Goal: Information Seeking & Learning: Learn about a topic

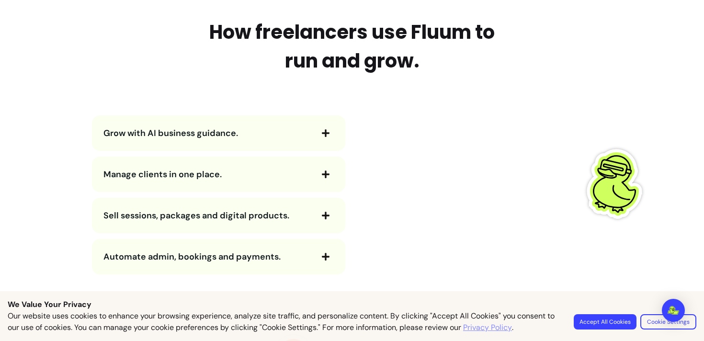
scroll to position [1051, 0]
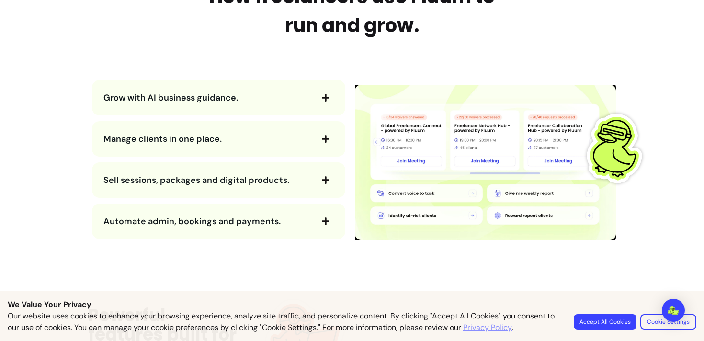
click at [324, 96] on icon "button" at bounding box center [326, 98] width 8 height 8
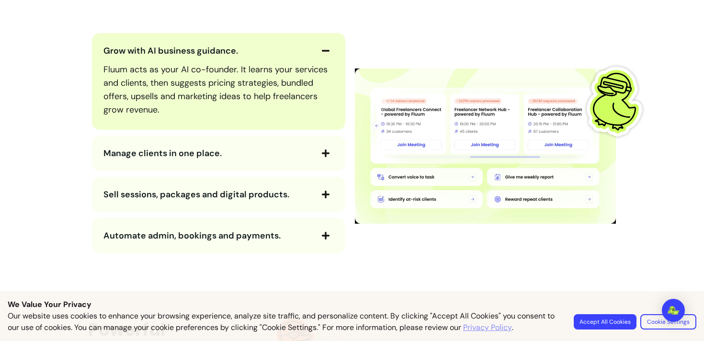
scroll to position [1100, 0]
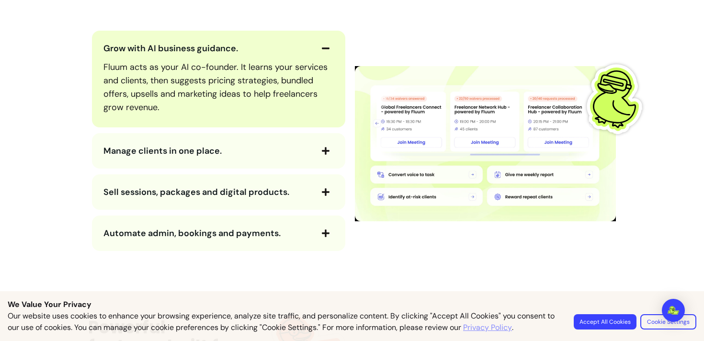
click at [322, 151] on icon "button" at bounding box center [326, 151] width 8 height 8
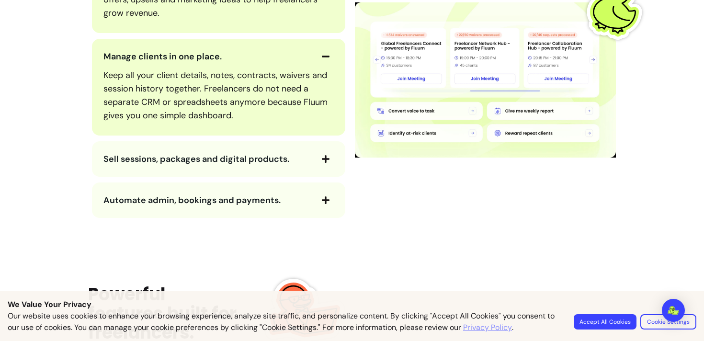
scroll to position [1196, 0]
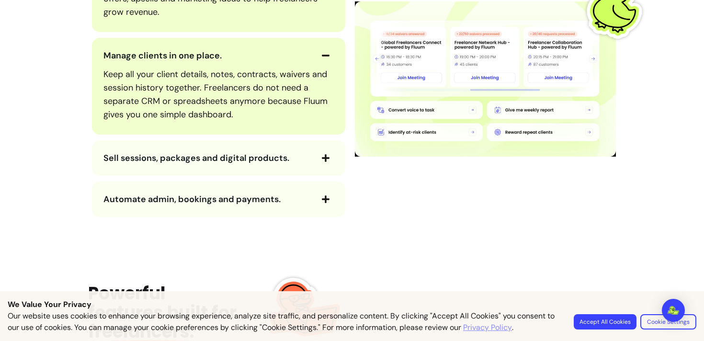
click at [333, 154] on span "button" at bounding box center [326, 158] width 16 height 16
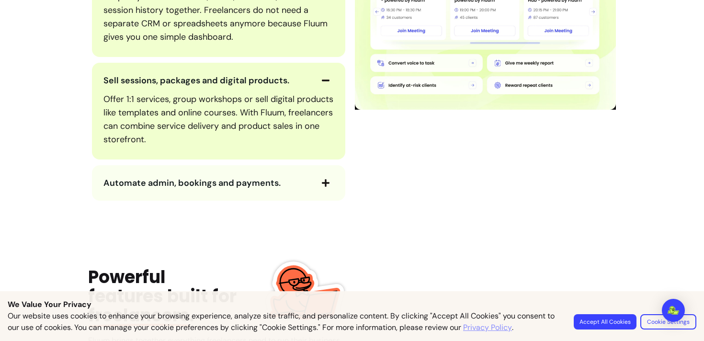
scroll to position [1274, 0]
click at [331, 182] on span "button" at bounding box center [326, 182] width 16 height 16
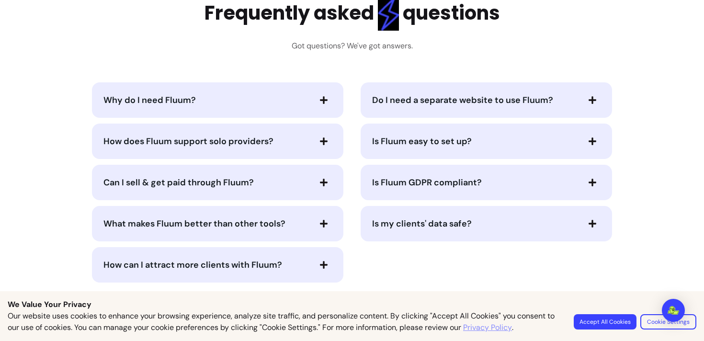
scroll to position [2166, 0]
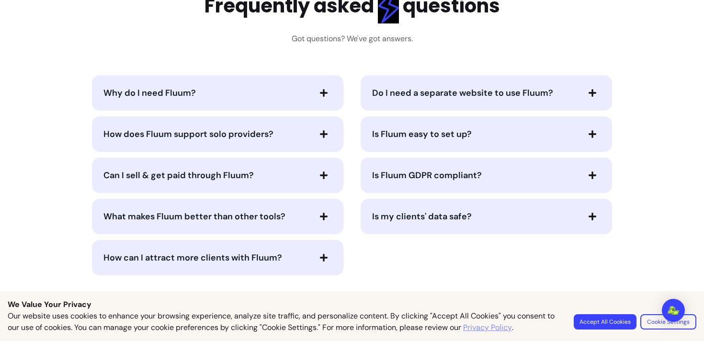
click at [480, 85] on button "Do I need a separate website to use Fluum?" at bounding box center [486, 93] width 228 height 16
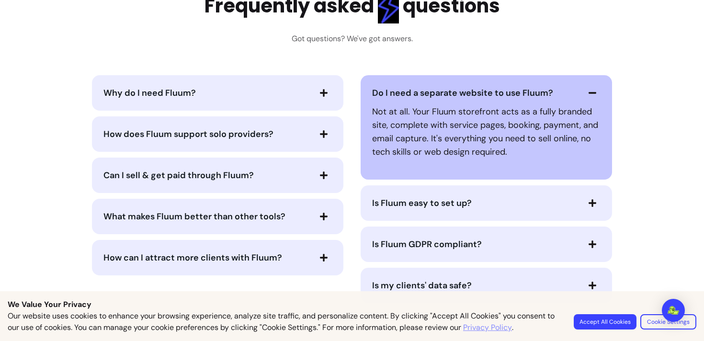
click at [480, 85] on button "Do I need a separate website to use Fluum?" at bounding box center [486, 93] width 228 height 16
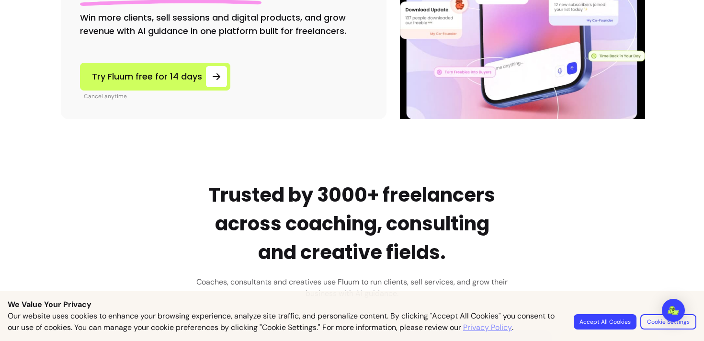
scroll to position [0, 0]
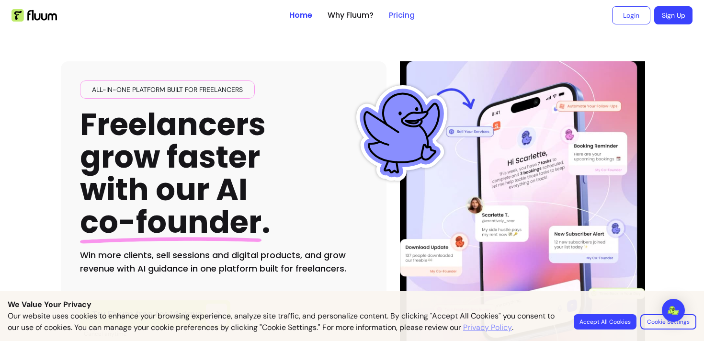
click at [410, 12] on link "Pricing" at bounding box center [402, 15] width 26 height 11
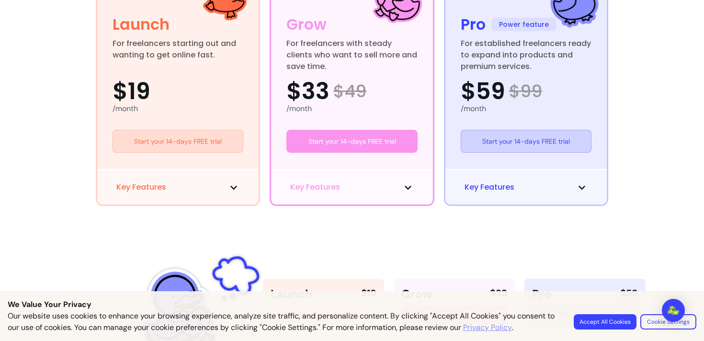
scroll to position [292, 0]
click at [239, 187] on span at bounding box center [233, 186] width 11 height 11
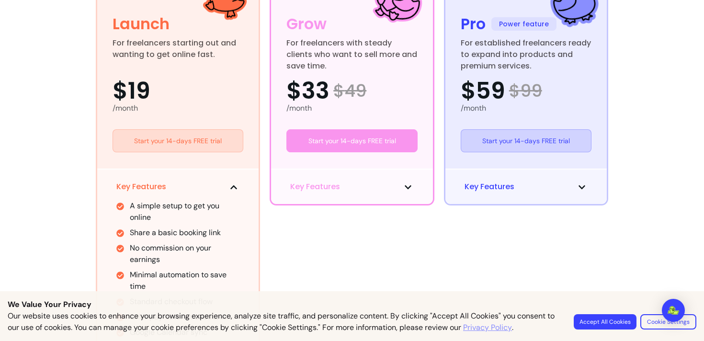
click at [384, 190] on button "Key Features" at bounding box center [352, 186] width 124 height 11
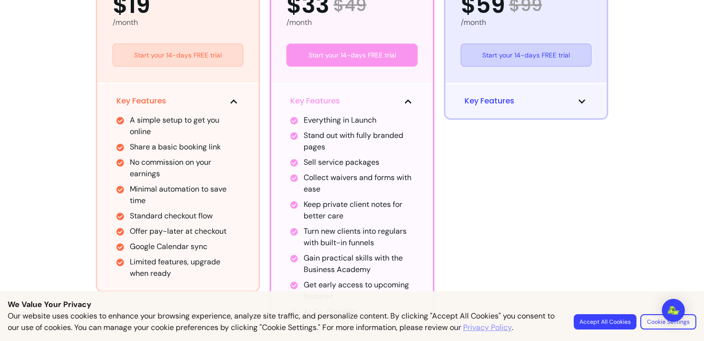
scroll to position [377, 0]
click at [538, 106] on button "Key Features" at bounding box center [527, 101] width 124 height 11
